Goal: Information Seeking & Learning: Learn about a topic

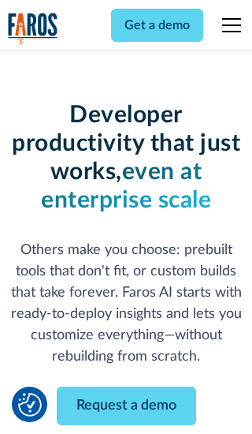
scroll to position [189, 0]
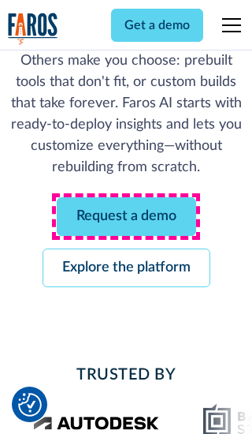
click at [126, 216] on link "Request a demo" at bounding box center [127, 216] width 140 height 39
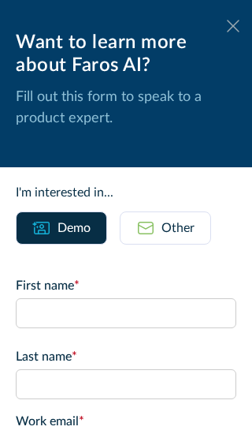
click at [234, 26] on icon at bounding box center [233, 26] width 13 height 12
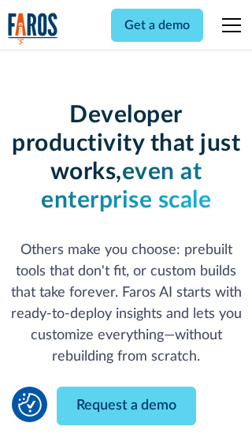
scroll to position [241, 0]
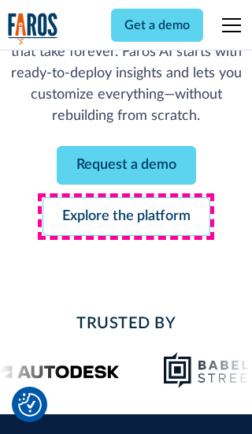
click at [126, 216] on link "Explore the platform" at bounding box center [127, 216] width 168 height 39
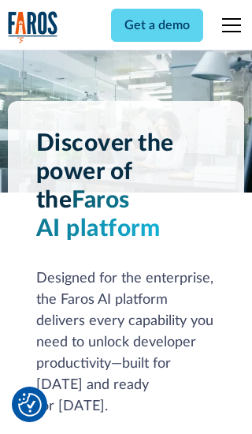
scroll to position [11851, 0]
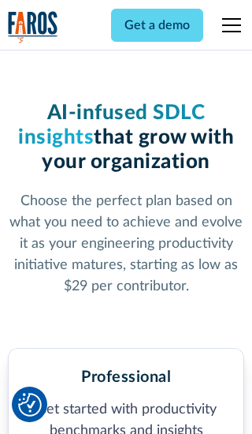
scroll to position [2445, 0]
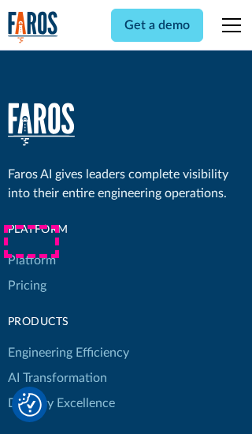
click at [31, 248] on link "Platform" at bounding box center [32, 260] width 48 height 25
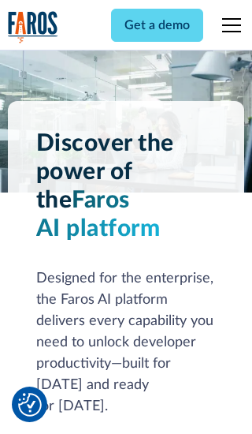
scroll to position [12357, 0]
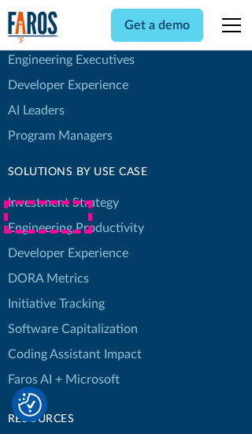
click at [47, 266] on link "DORA Metrics" at bounding box center [48, 278] width 81 height 25
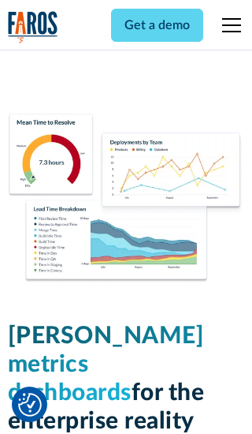
scroll to position [6908, 0]
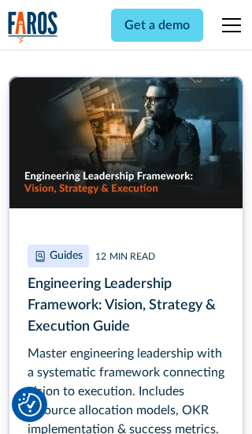
scroll to position [7136, 0]
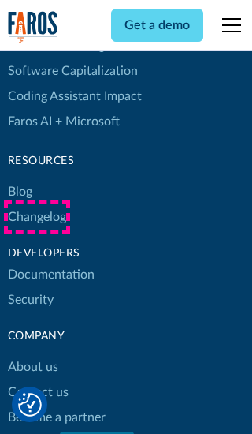
click at [36, 217] on link "Changelog" at bounding box center [37, 216] width 58 height 25
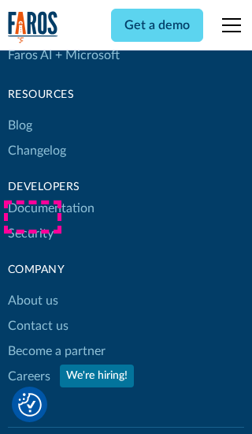
click at [32, 288] on link "About us" at bounding box center [33, 300] width 50 height 25
